Goal: Task Accomplishment & Management: Use online tool/utility

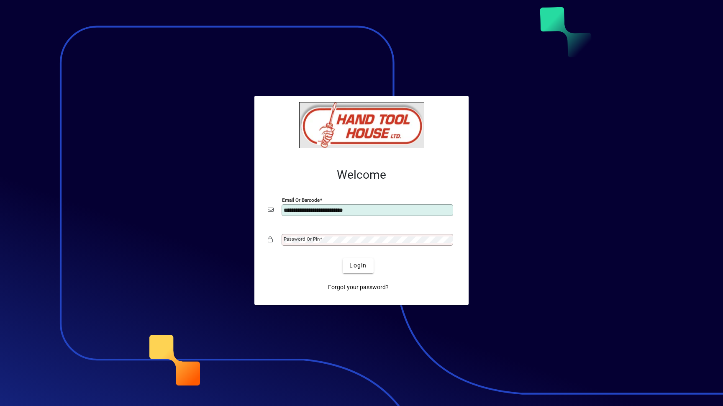
type input "**********"
click at [343, 258] on button "Login" at bounding box center [358, 265] width 31 height 15
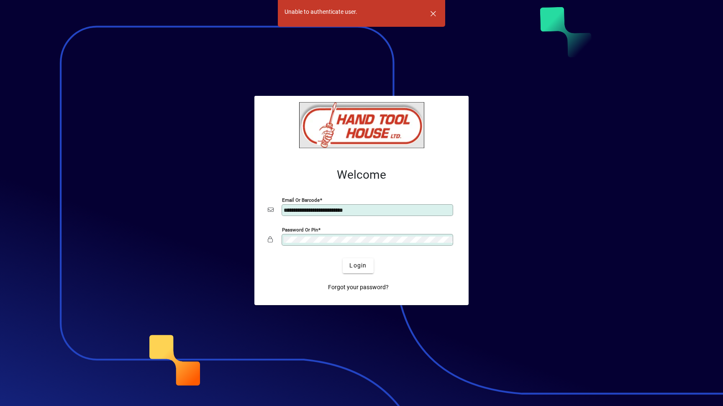
click at [343, 258] on button "Login" at bounding box center [358, 265] width 31 height 15
